Goal: Find specific page/section: Find specific page/section

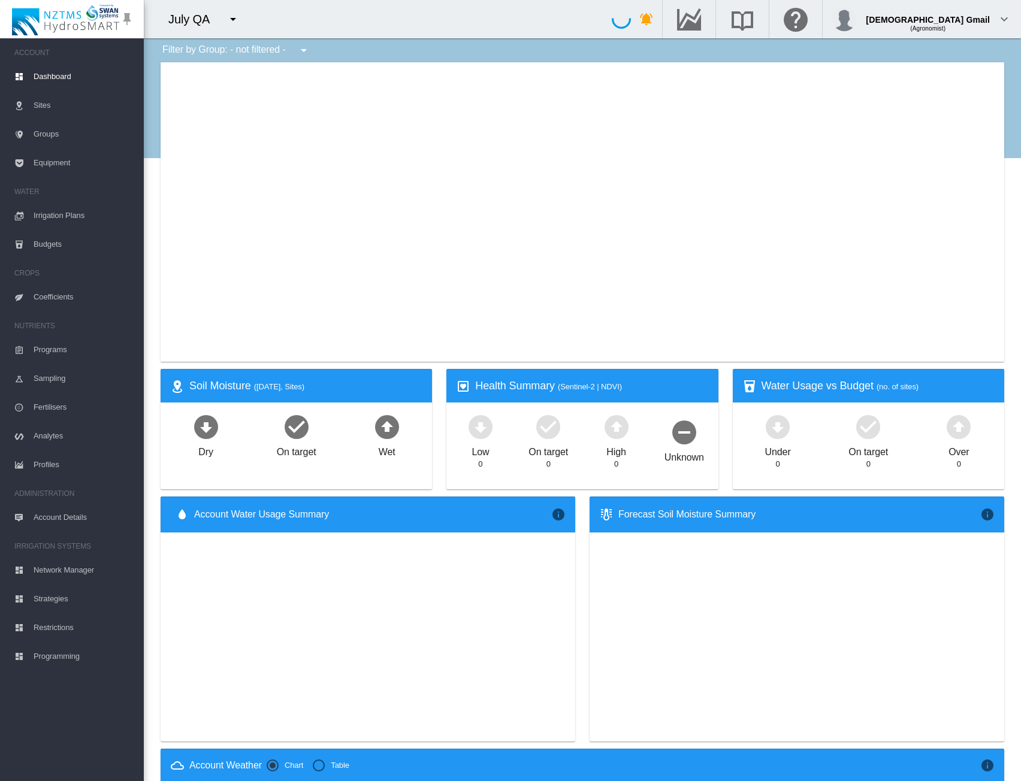
type input "**********"
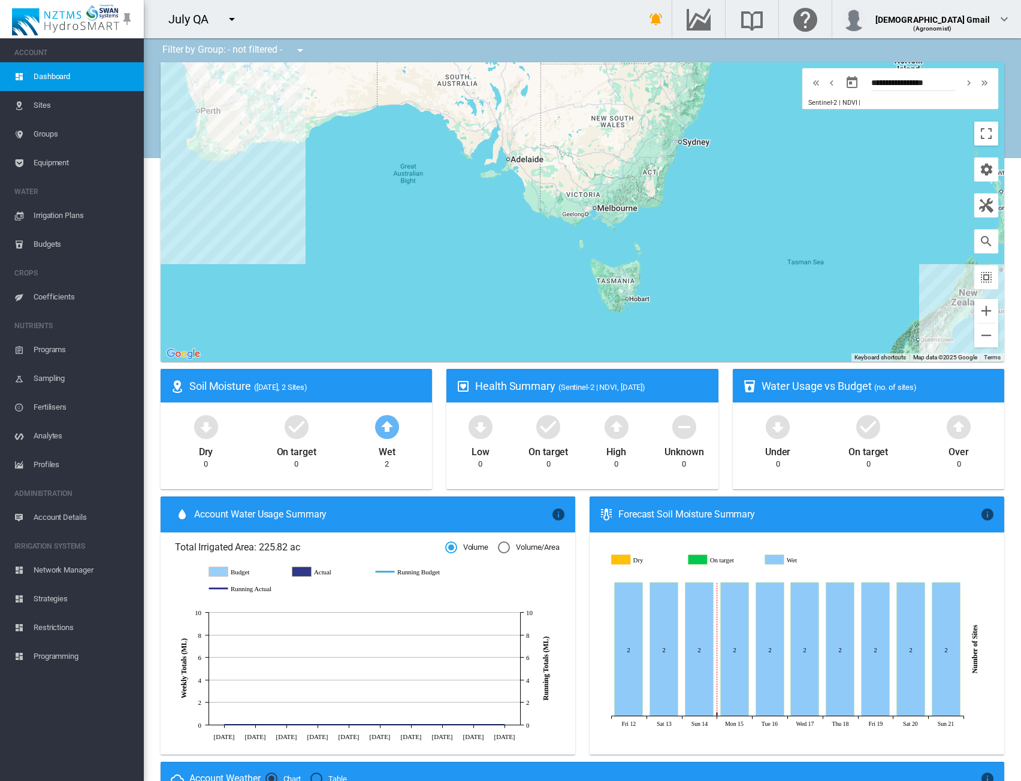
click at [89, 727] on ms-navigation "ACCOUNT Dashboard Sites Groups Equipment WATER Irrigation Plans Budgets" at bounding box center [72, 409] width 144 height 743
click at [48, 663] on span "Programming" at bounding box center [84, 656] width 101 height 29
